Goal: Find specific page/section: Find specific page/section

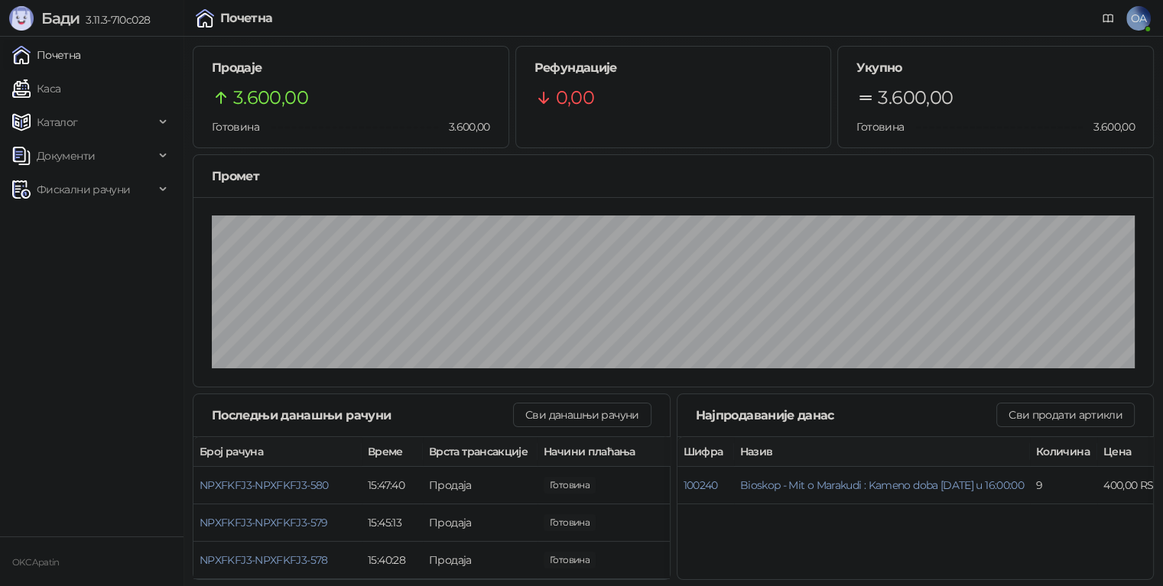
click at [60, 94] on link "Каса" at bounding box center [36, 88] width 48 height 31
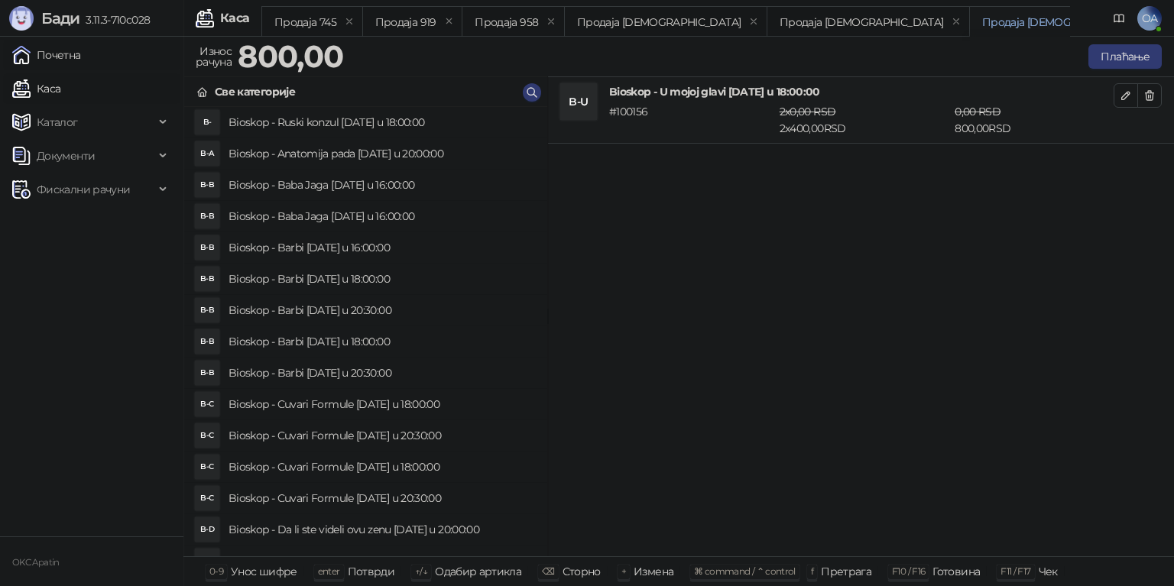
click at [73, 60] on link "Почетна" at bounding box center [46, 55] width 69 height 31
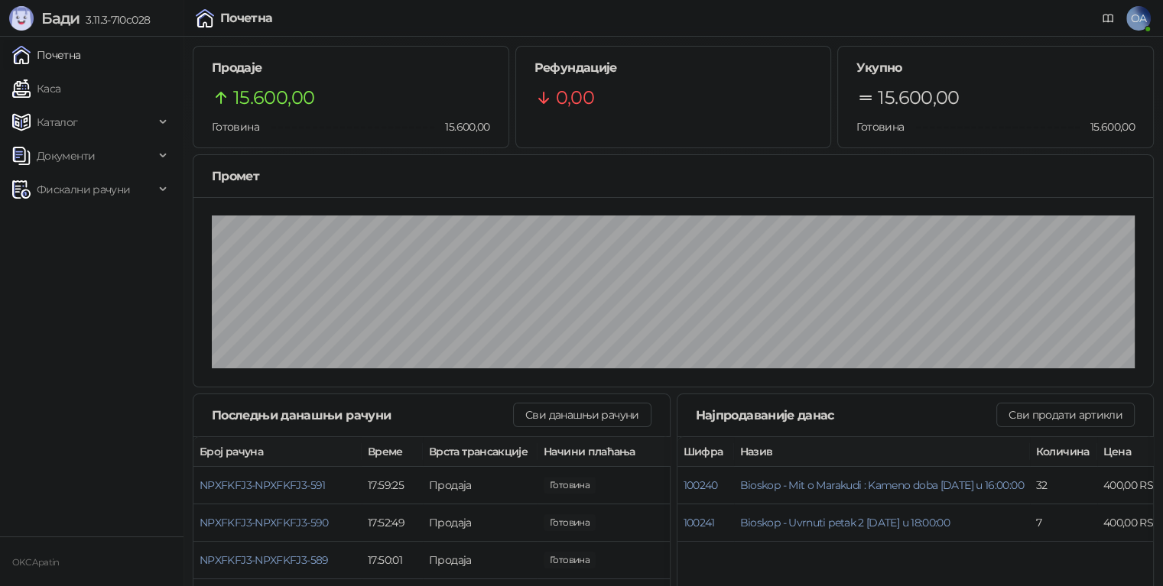
click at [47, 54] on link "Почетна" at bounding box center [46, 55] width 69 height 31
click at [58, 87] on link "Каса" at bounding box center [36, 88] width 48 height 31
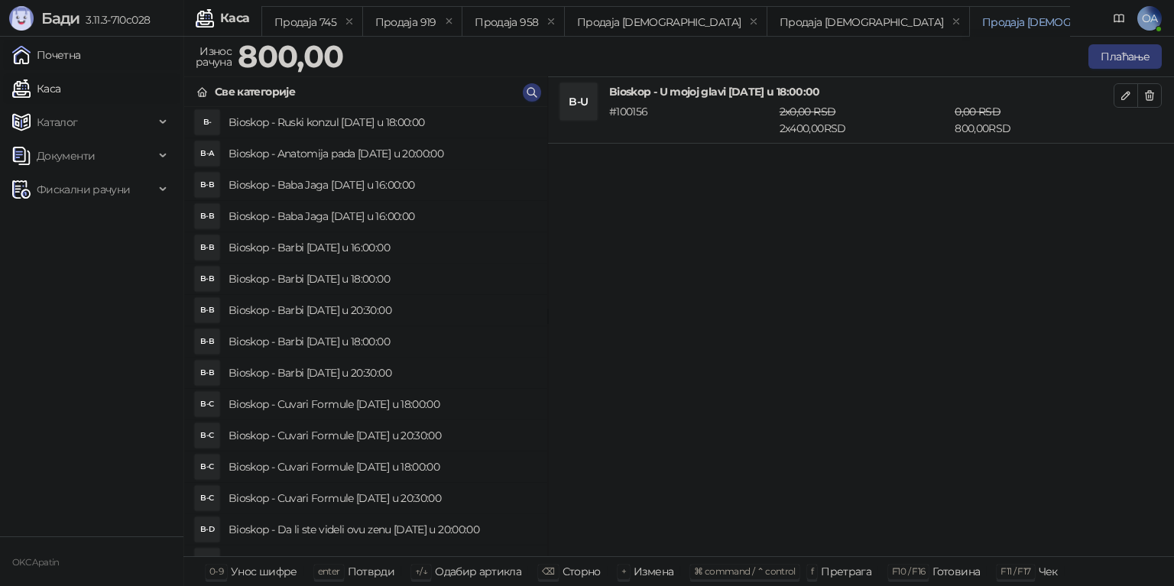
click at [57, 53] on link "Почетна" at bounding box center [46, 55] width 69 height 31
